Goal: Information Seeking & Learning: Learn about a topic

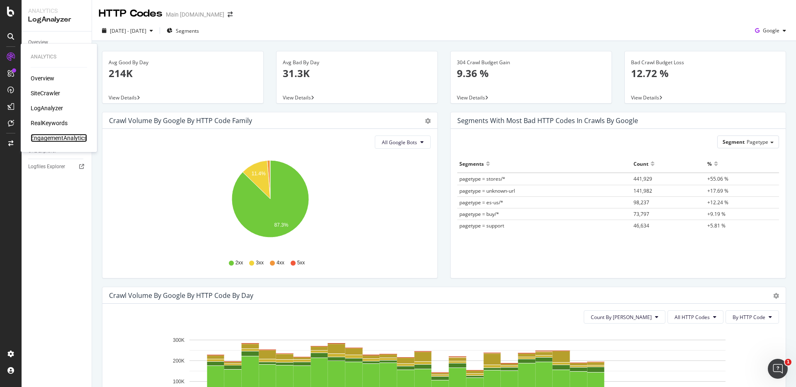
click at [52, 137] on div "EngagementAnalytics" at bounding box center [59, 138] width 56 height 8
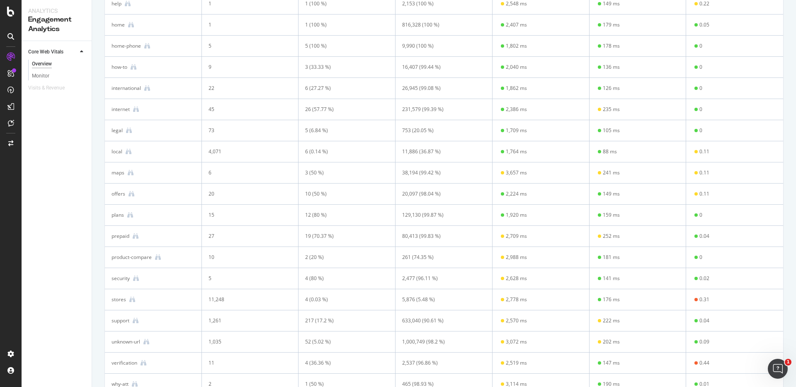
scroll to position [624, 0]
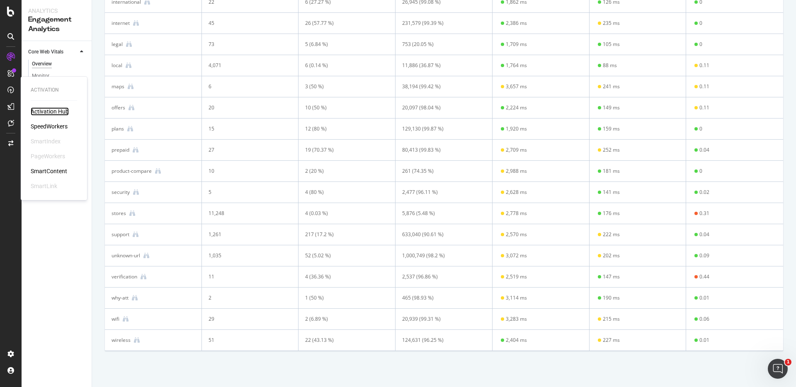
click at [53, 112] on div "Activation Hub" at bounding box center [50, 111] width 38 height 8
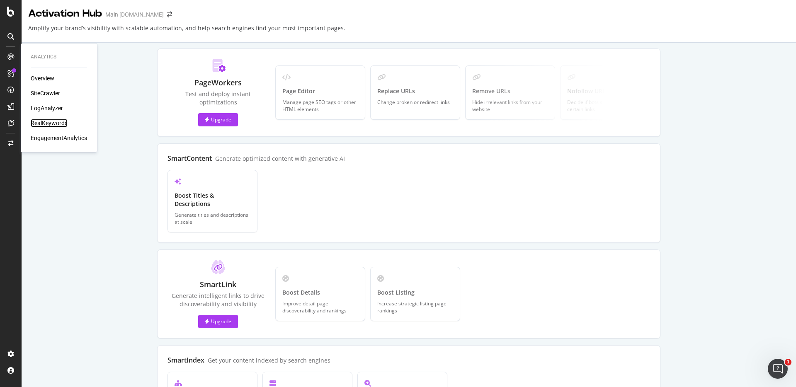
click at [53, 124] on div "RealKeywords" at bounding box center [49, 123] width 37 height 8
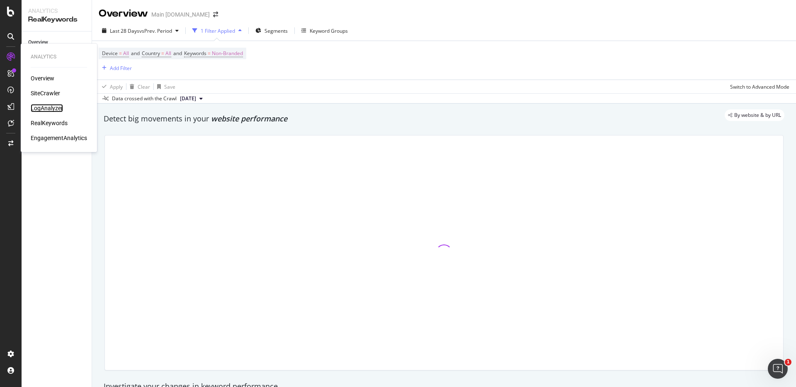
click at [54, 107] on div "LogAnalyzer" at bounding box center [47, 108] width 32 height 8
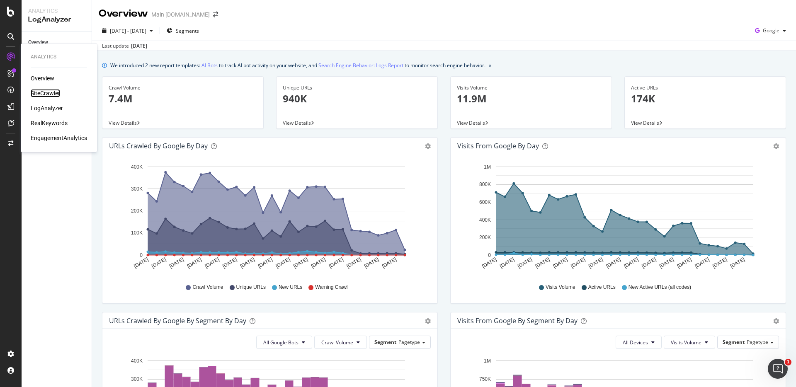
click at [45, 92] on div "SiteCrawler" at bounding box center [45, 93] width 29 height 8
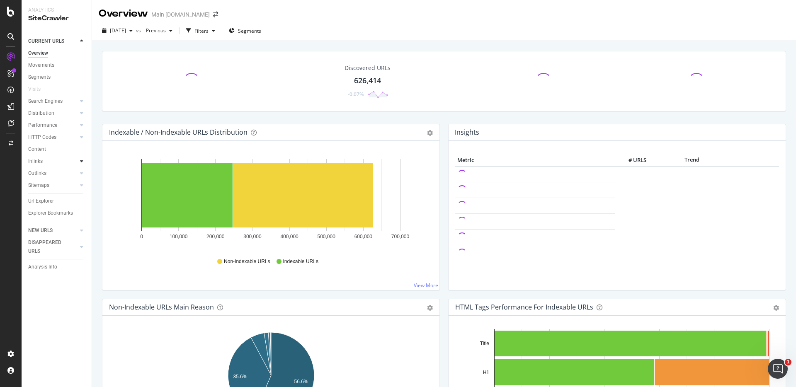
click at [80, 163] on icon at bounding box center [81, 161] width 3 height 5
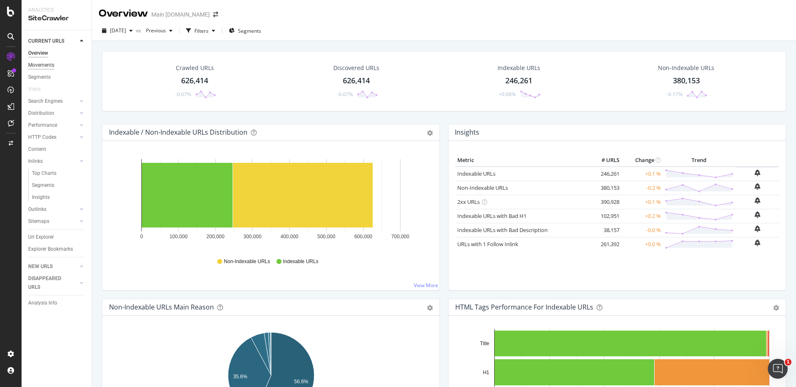
click at [50, 65] on div "Movements" at bounding box center [41, 65] width 26 height 9
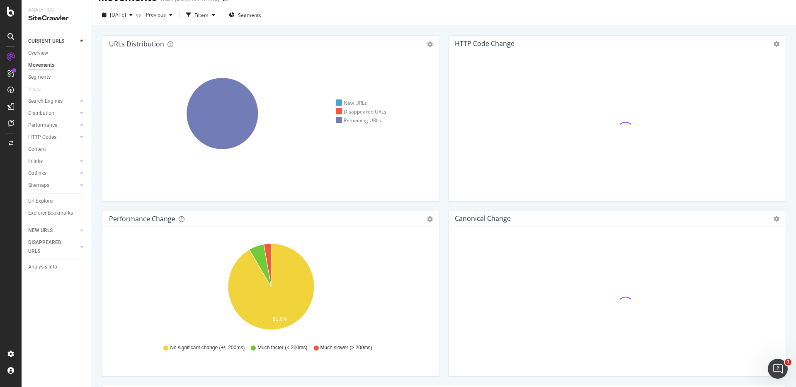
scroll to position [5, 0]
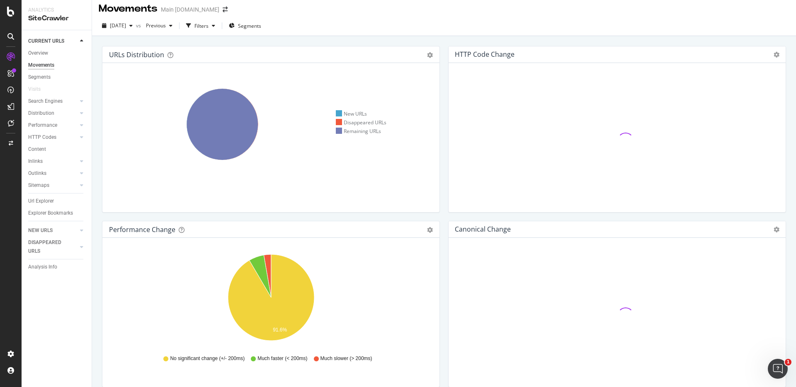
click at [661, 39] on div "URLs Distribution Venn Table Export as CSV Add to Custom Report Hold CMD (⌘) wh…" at bounding box center [444, 229] width 704 height 387
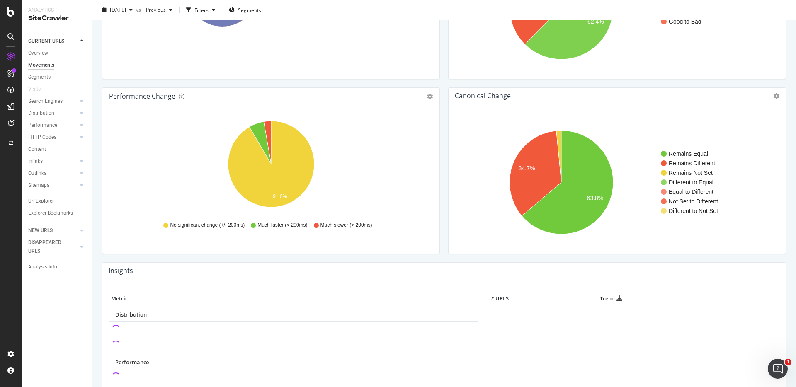
scroll to position [0, 0]
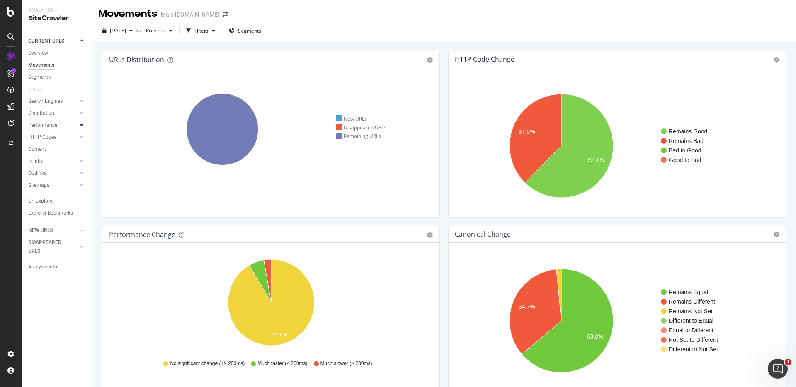
click at [83, 126] on icon at bounding box center [81, 125] width 3 height 5
click at [45, 158] on div "Insights" at bounding box center [41, 161] width 18 height 9
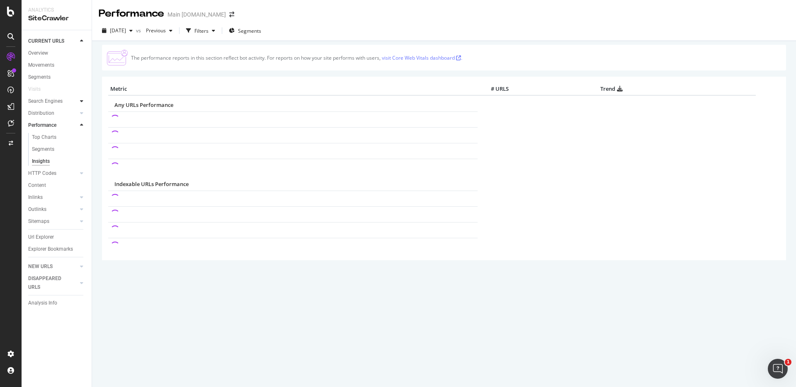
click at [80, 101] on icon at bounding box center [81, 101] width 3 height 5
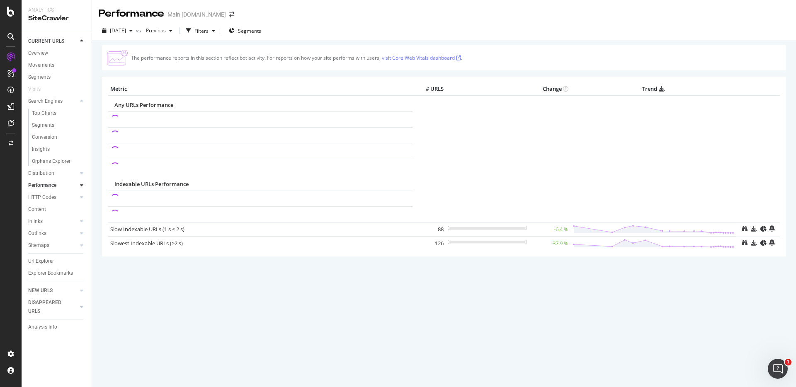
click at [710, 74] on div "The performance reports in this section reflect bot activity. For reports on ho…" at bounding box center [444, 165] width 684 height 241
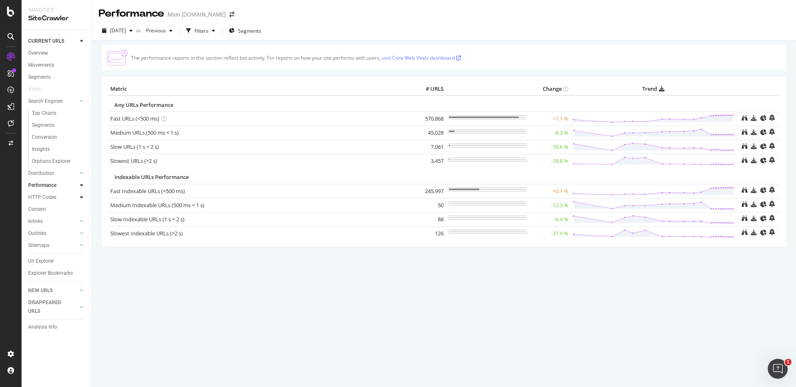
click at [79, 197] on div at bounding box center [82, 197] width 8 height 8
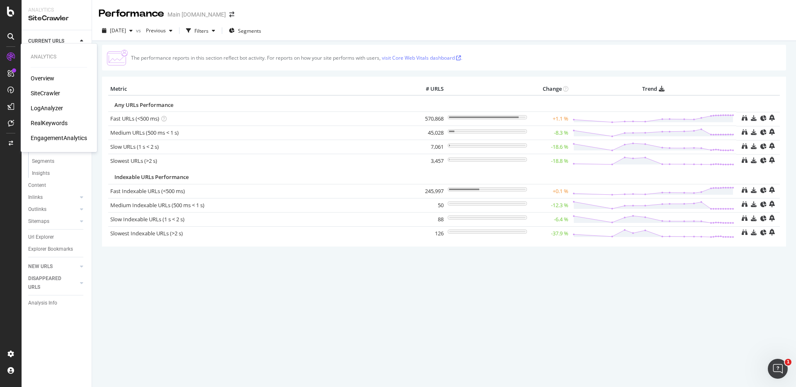
click at [54, 124] on div "RealKeywords" at bounding box center [49, 123] width 37 height 8
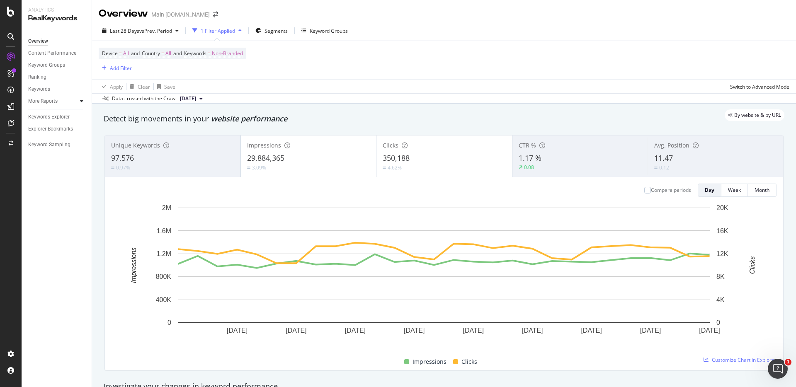
click at [78, 102] on div at bounding box center [82, 101] width 8 height 8
click at [43, 148] on div "Structure" at bounding box center [42, 149] width 20 height 9
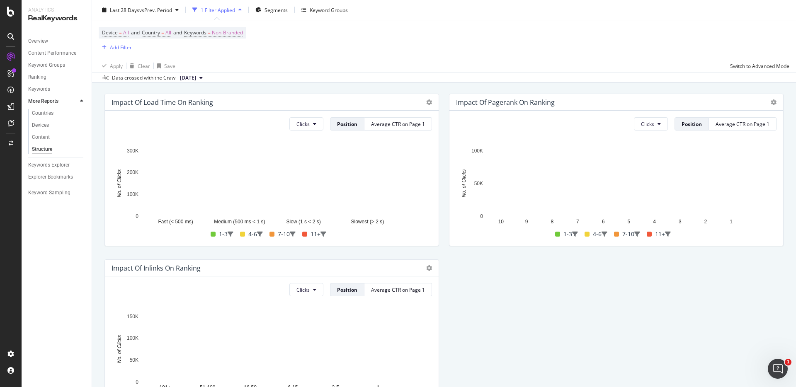
scroll to position [214, 0]
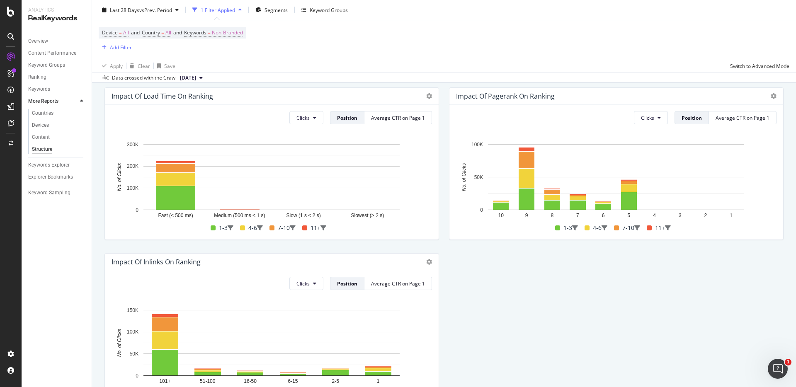
click at [728, 287] on div "GSC Active URLs by Structural Indicators Depth Pagerank Load Time Hold CMD (⌘) …" at bounding box center [444, 164] width 689 height 498
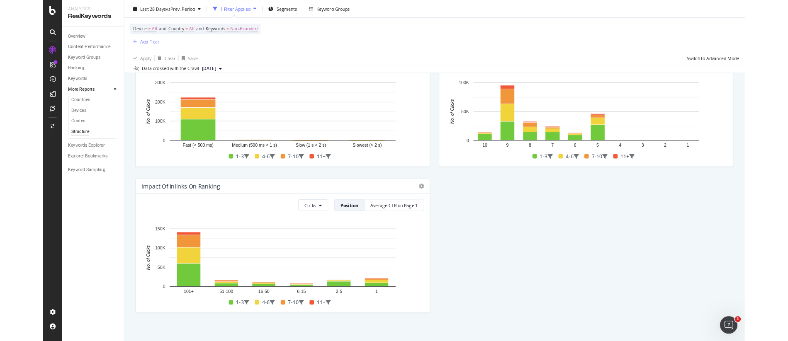
scroll to position [275, 0]
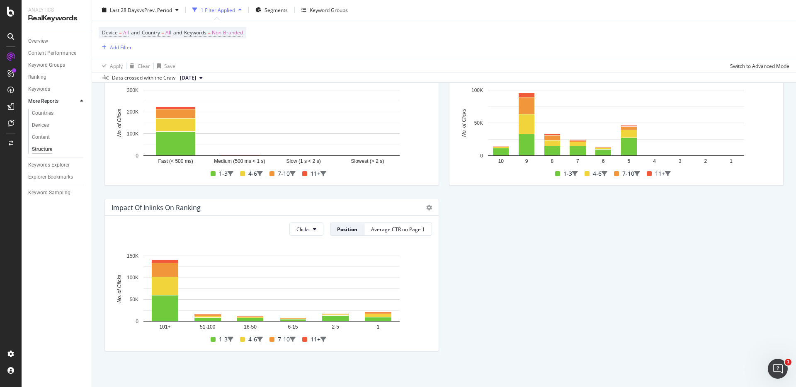
click at [567, 260] on div "GSC Active URLs by Structural Indicators Depth Pagerank Load Time Hold CMD (⌘) …" at bounding box center [444, 110] width 689 height 498
click at [545, 261] on div "GSC Active URLs by Structural Indicators Depth Pagerank Load Time Hold CMD (⌘) …" at bounding box center [444, 110] width 689 height 498
click at [316, 275] on span "Impressions" at bounding box center [313, 276] width 31 height 7
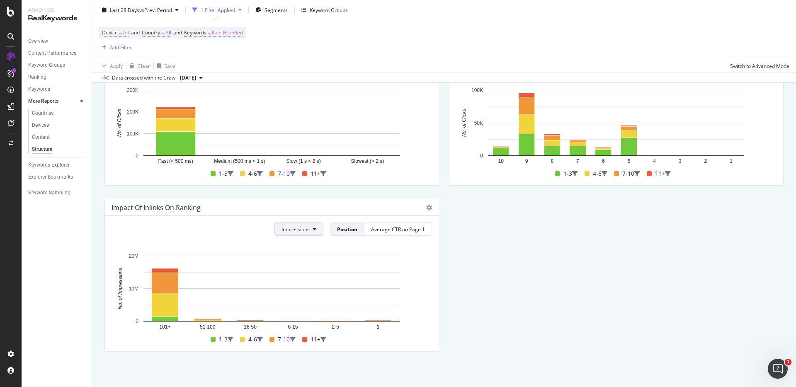
click at [307, 258] on span "Clicks" at bounding box center [298, 261] width 31 height 7
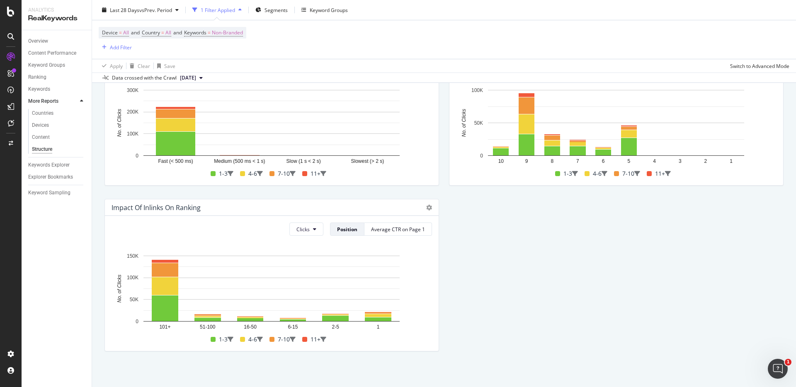
click at [467, 264] on div "GSC Active URLs by Structural Indicators Depth Pagerank Load Time Hold CMD (⌘) …" at bounding box center [444, 110] width 689 height 498
click at [449, 236] on span "Bar (by Percentage)" at bounding box center [478, 235] width 62 height 7
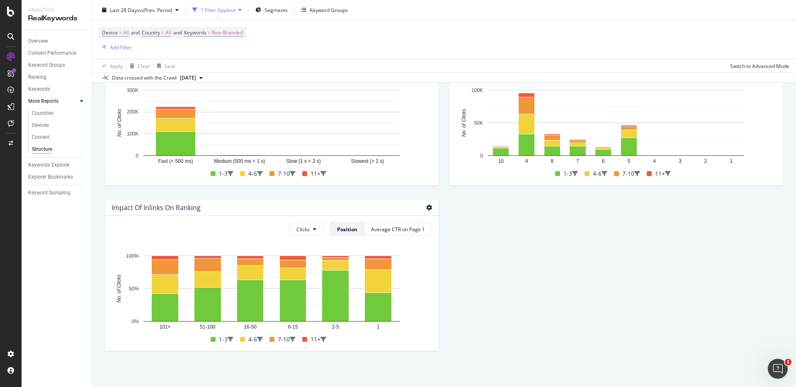
click at [447, 254] on span "Table" at bounding box center [478, 251] width 62 height 7
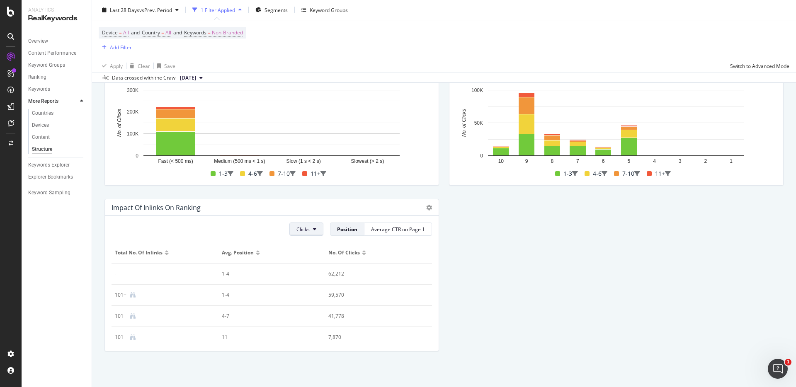
click at [351, 229] on div "Position" at bounding box center [347, 229] width 18 height 7
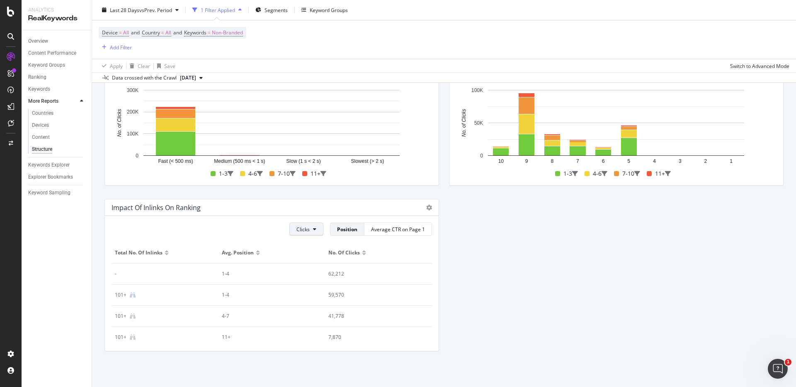
click at [320, 263] on span "Clicks" at bounding box center [313, 261] width 31 height 7
click at [449, 214] on div "Bar (by Value)" at bounding box center [471, 218] width 89 height 15
click at [523, 289] on div "GSC Active URLs by Structural Indicators Depth Pagerank Load Time Hold CMD (⌘) …" at bounding box center [444, 110] width 689 height 498
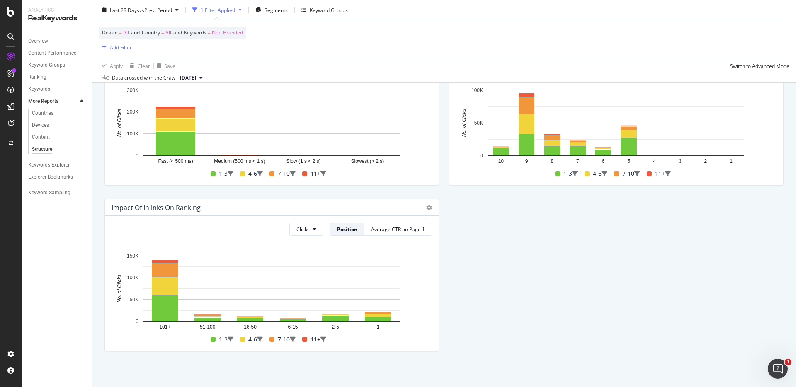
click at [479, 277] on div "GSC Active URLs by Structural Indicators Depth Pagerank Load Time Hold CMD (⌘) …" at bounding box center [444, 110] width 689 height 498
click at [447, 267] on span "Export as CSV" at bounding box center [478, 266] width 62 height 7
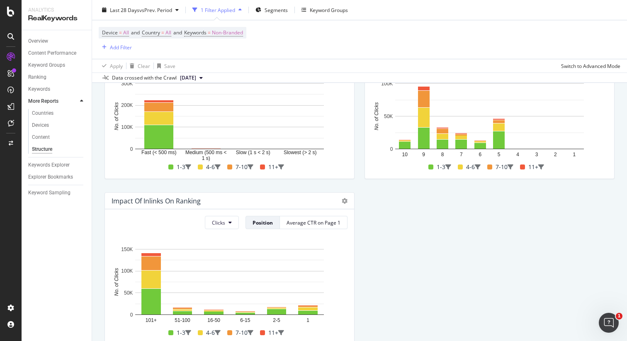
click at [541, 216] on div "GSC Active URLs by Structural Indicators Depth Pagerank Load Time Hold CMD (⌘) …" at bounding box center [360, 103] width 520 height 498
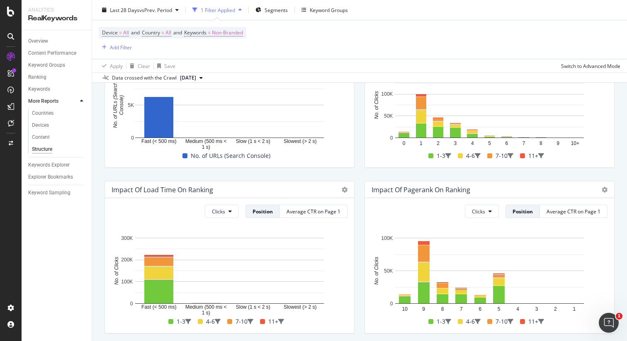
scroll to position [119, 0]
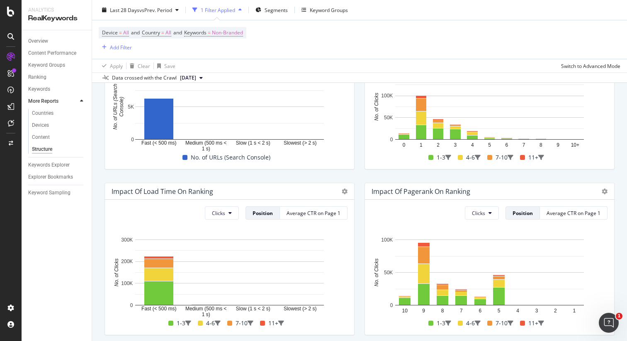
click at [419, 176] on div "Impact of Depth on Ranking Clicks Position Average CTR on Page 1 Hold CMD (⌘) w…" at bounding box center [490, 93] width 260 height 166
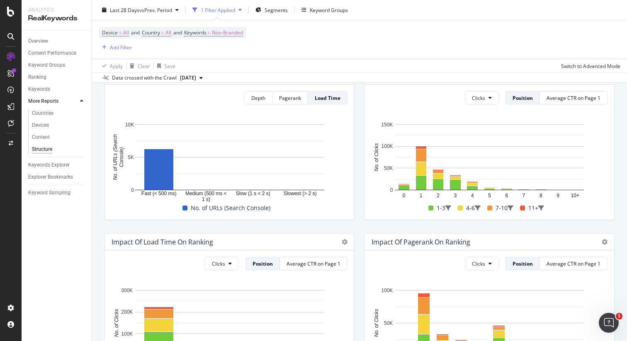
scroll to position [82, 0]
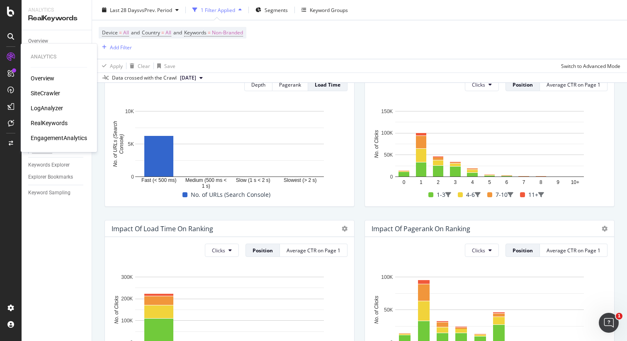
click at [53, 107] on div "LogAnalyzer" at bounding box center [47, 108] width 32 height 8
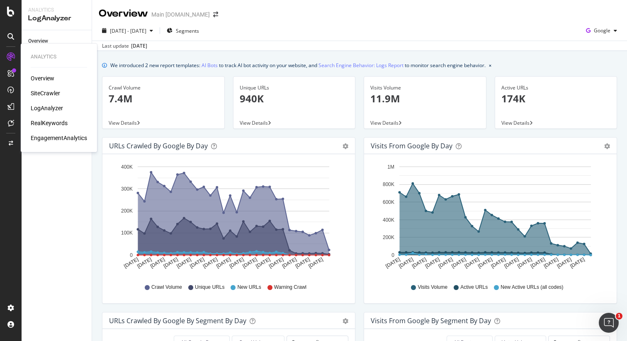
click at [51, 95] on div "SiteCrawler" at bounding box center [45, 93] width 29 height 8
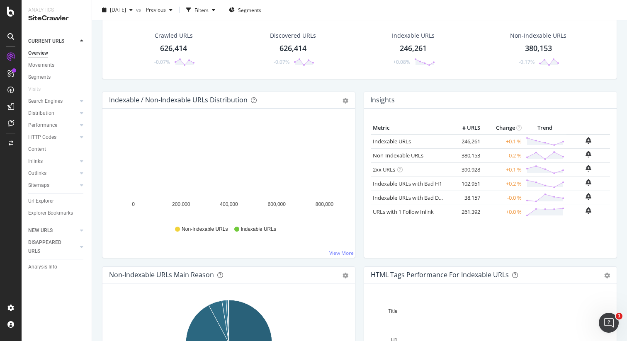
scroll to position [18, 0]
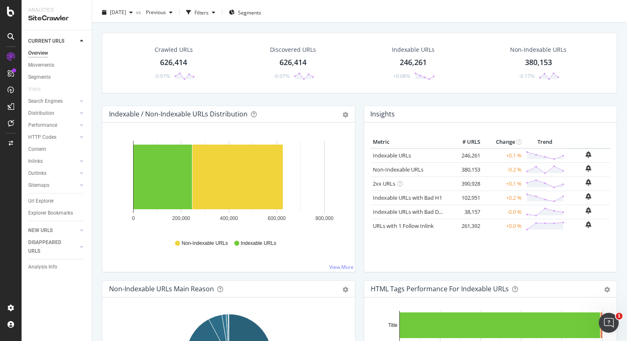
click at [526, 96] on div "Crawled URLs 626,414 -0.07% Discovered URLs 626,414 -0.07% Indexable URLs 246,2…" at bounding box center [359, 69] width 523 height 73
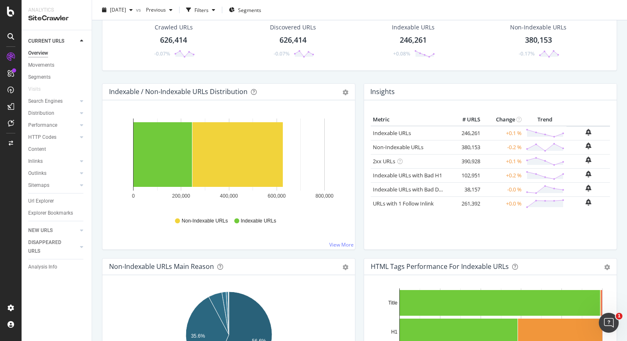
scroll to position [36, 0]
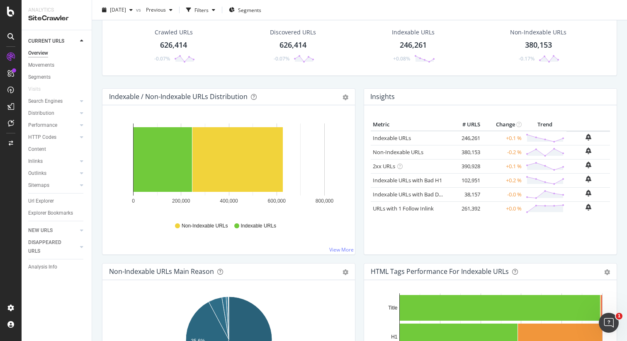
click at [535, 80] on div "Crawled URLs 626,414 -0.07% Discovered URLs 626,414 -0.07% Indexable URLs 246,2…" at bounding box center [359, 51] width 523 height 73
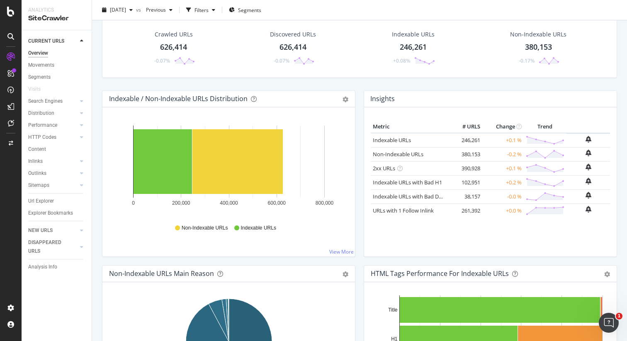
scroll to position [34, 0]
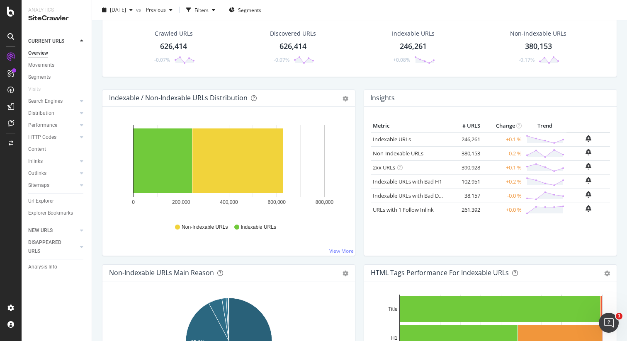
click at [544, 81] on div "Crawled URLs 626,414 -0.07% Discovered URLs 626,414 -0.07% Indexable URLs 246,2…" at bounding box center [359, 53] width 523 height 73
